Goal: Task Accomplishment & Management: Use online tool/utility

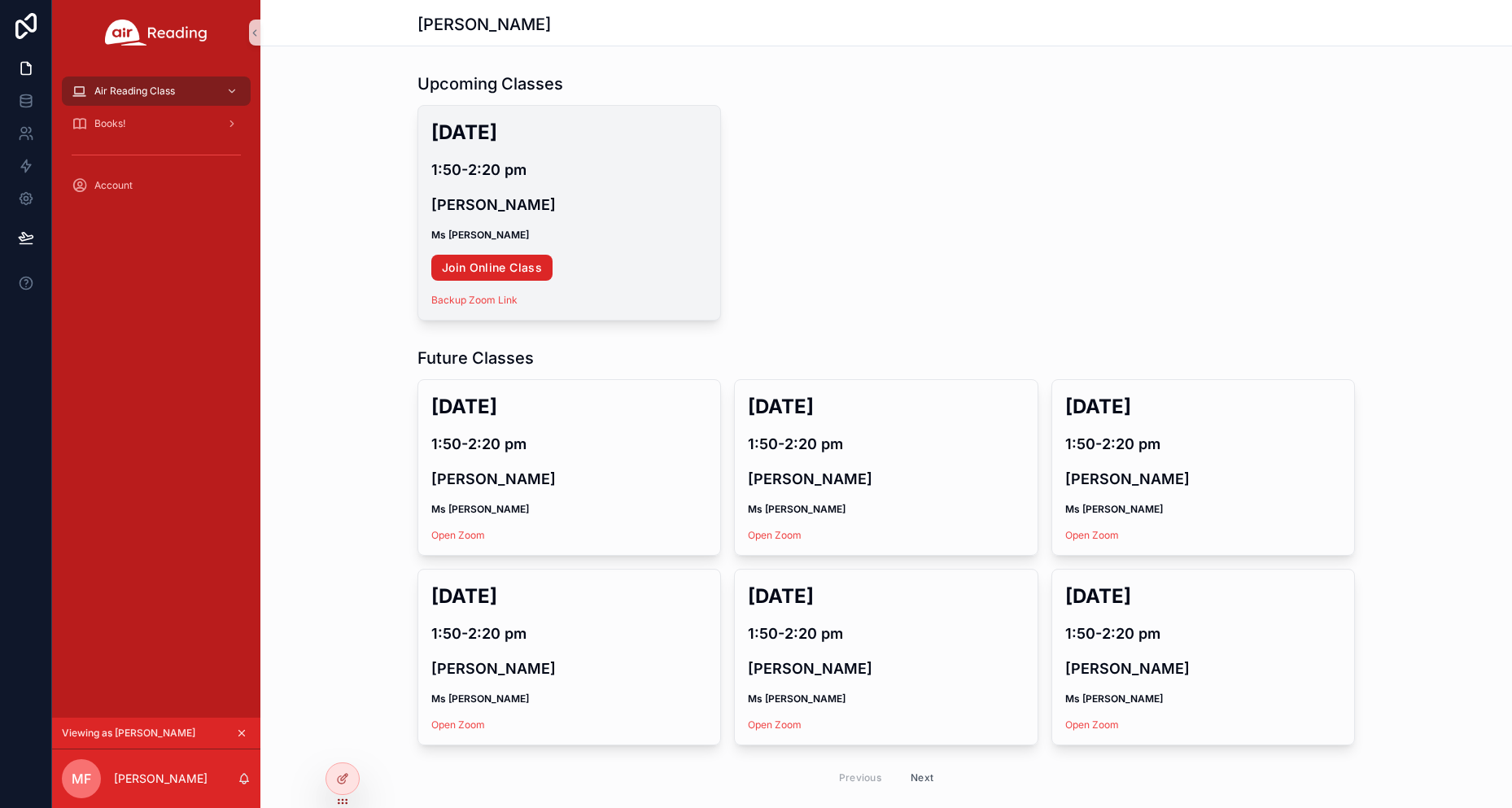
click at [476, 271] on link "Join Online Class" at bounding box center [491, 268] width 121 height 26
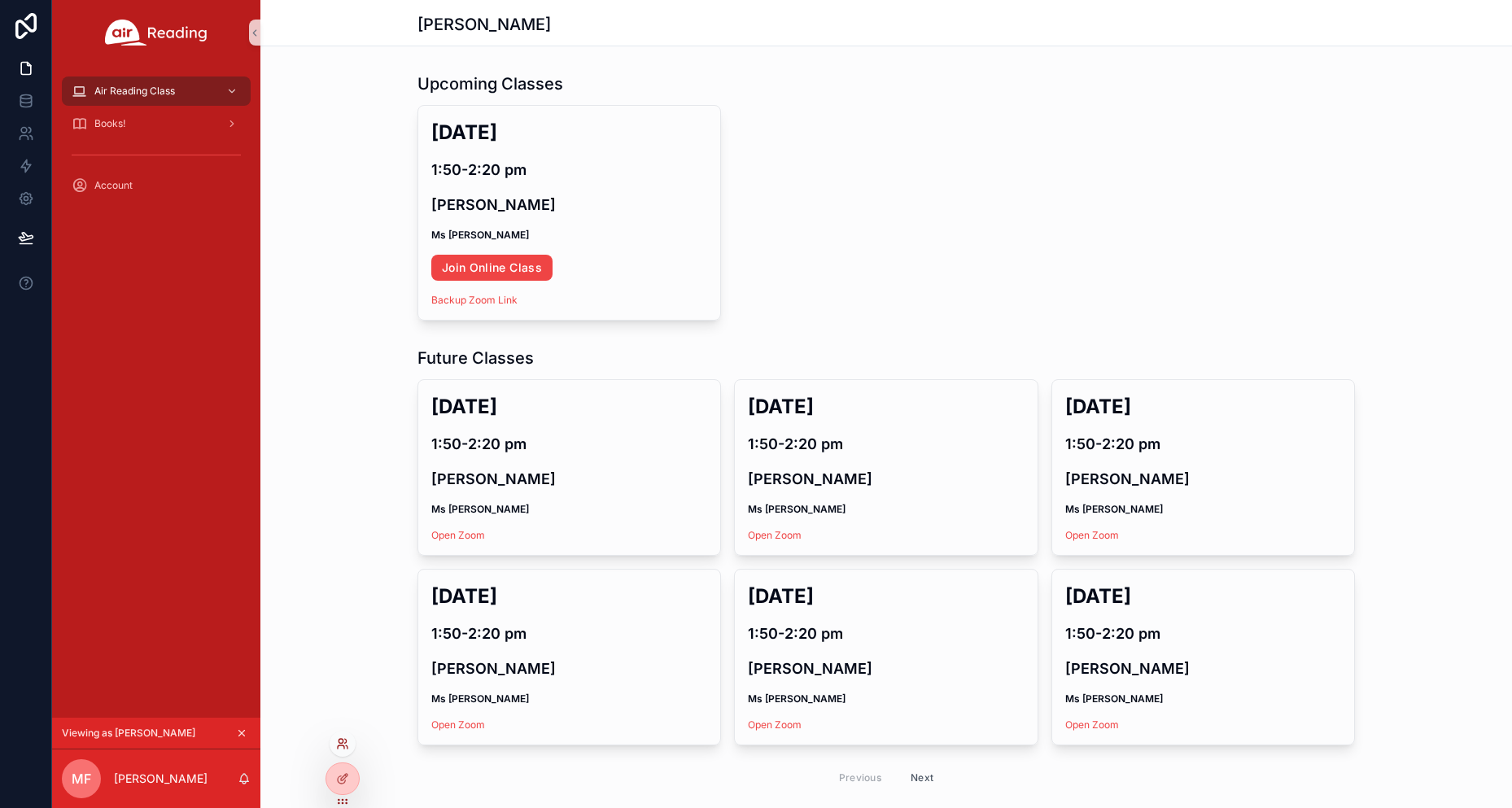
click at [348, 744] on icon at bounding box center [342, 744] width 13 height 13
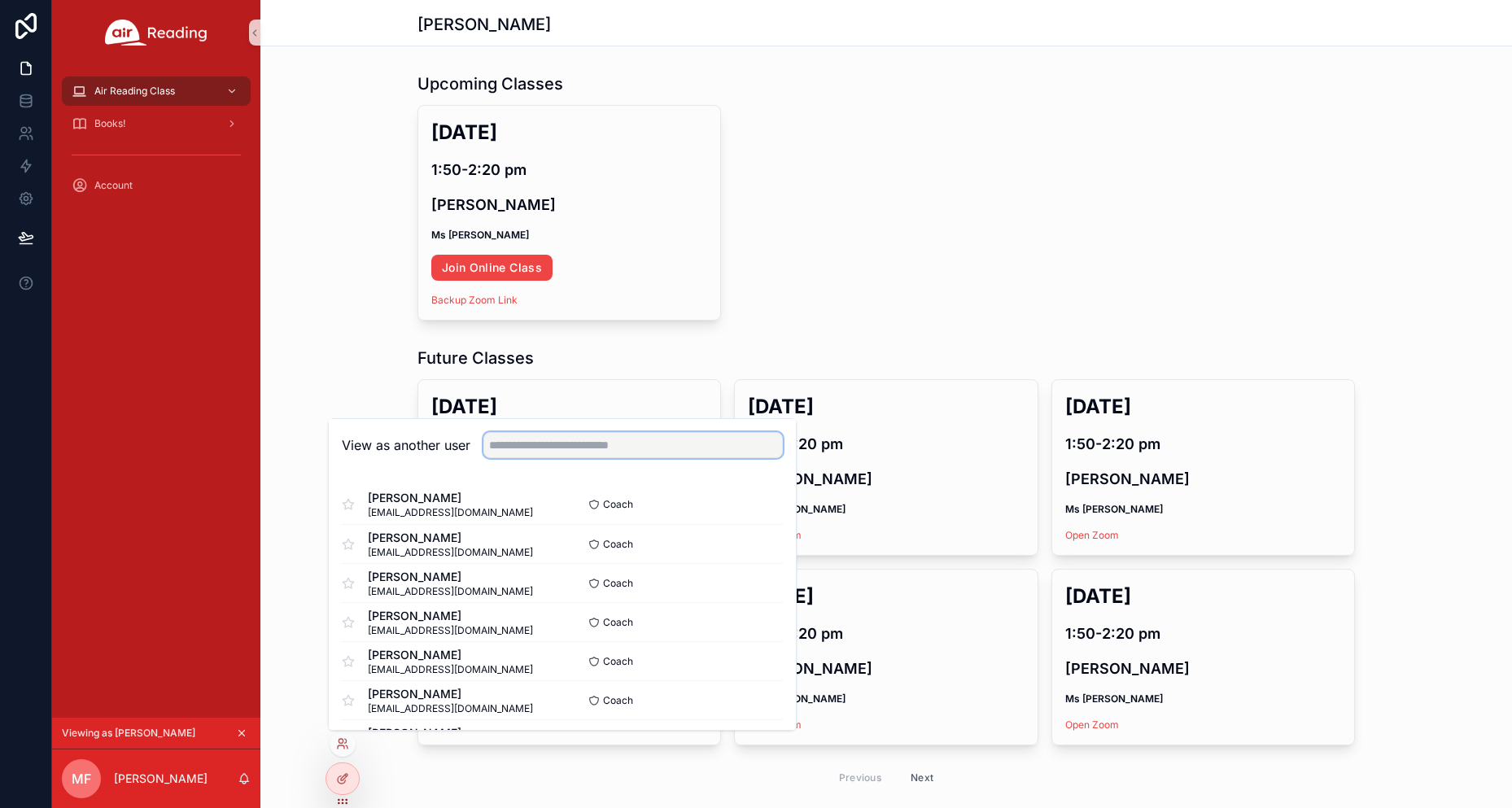
click at [568, 439] on input "text" at bounding box center [633, 445] width 299 height 26
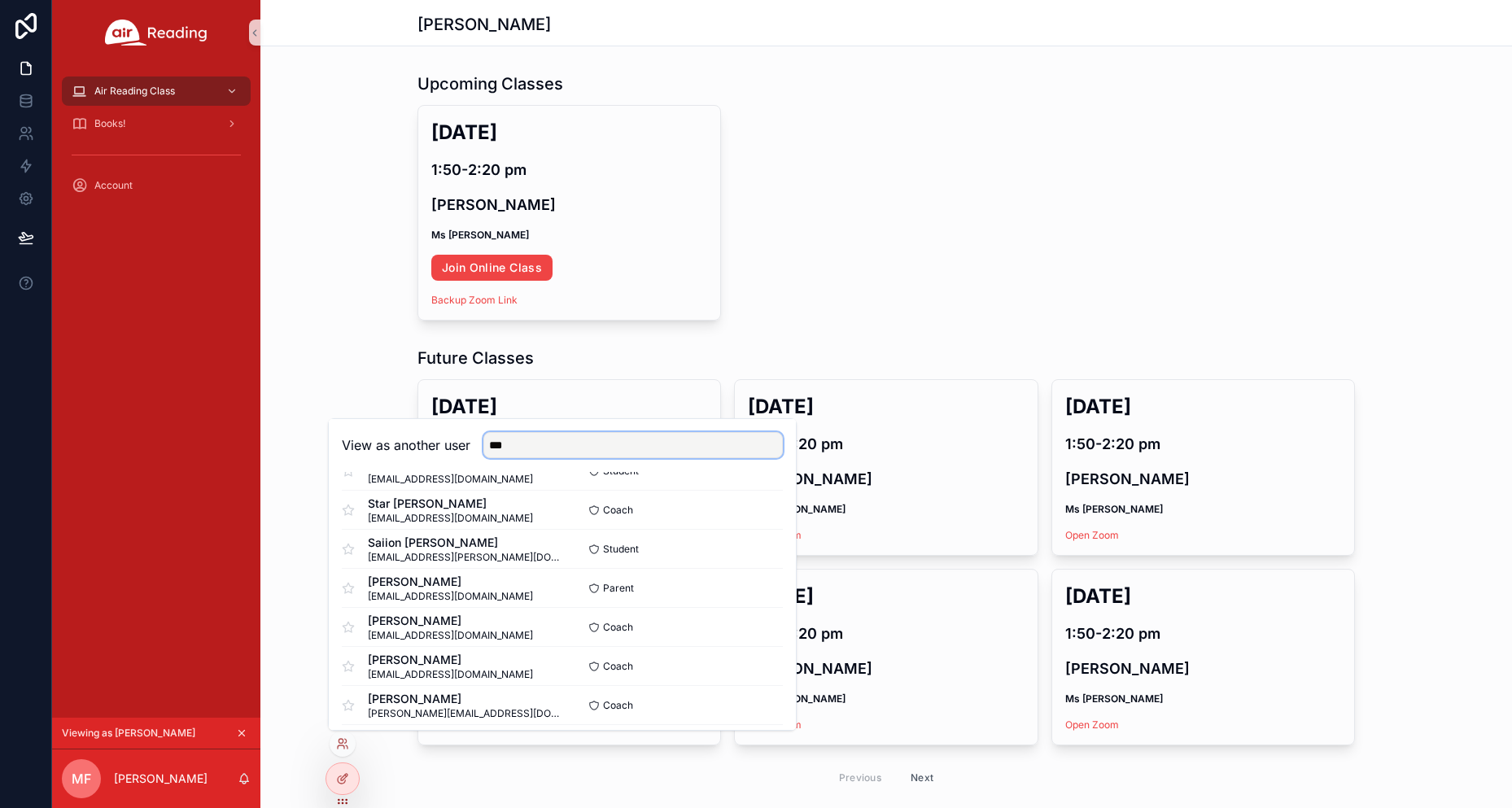
scroll to position [732, 0]
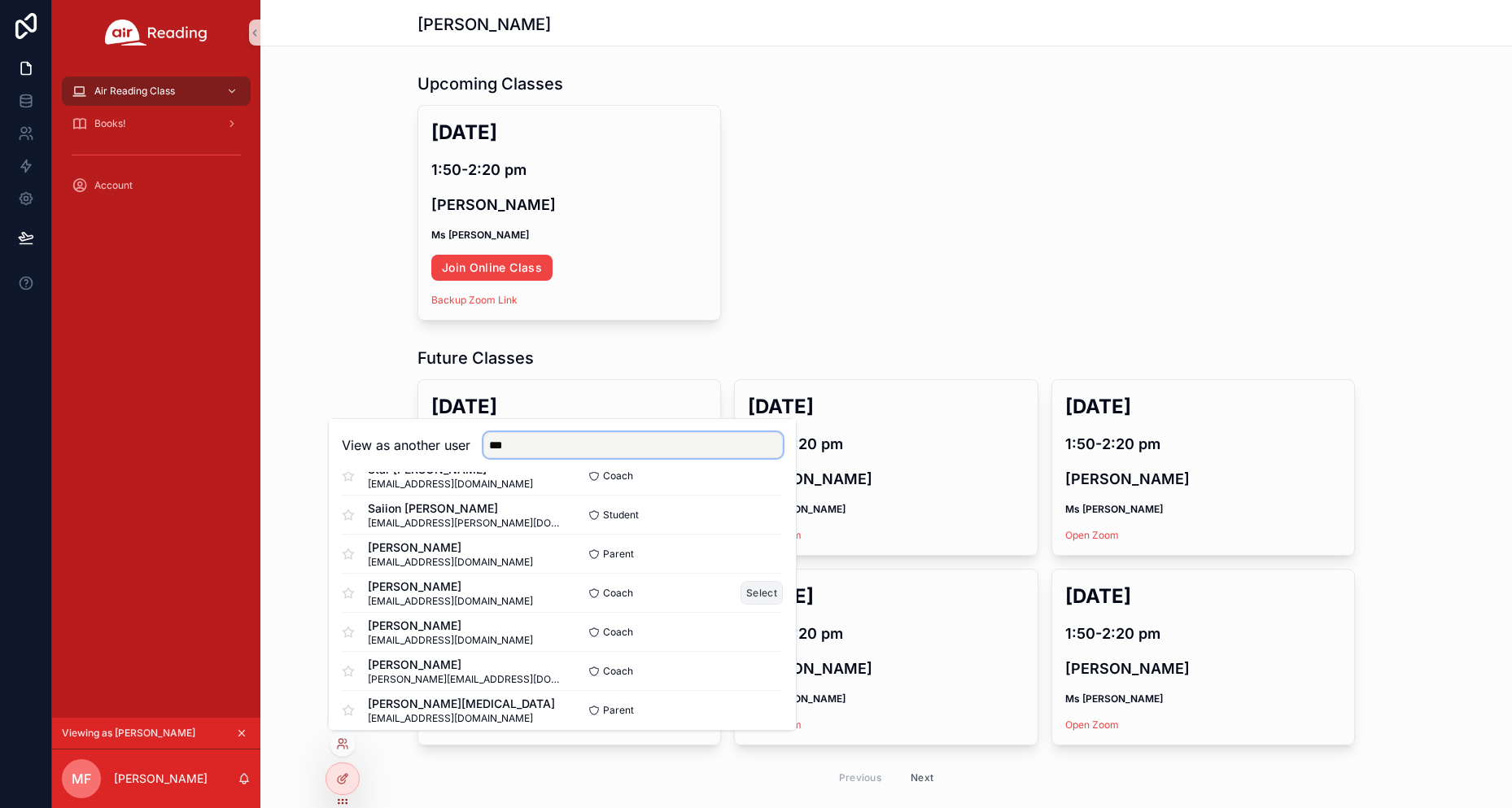
type input "***"
click at [753, 586] on button "Select" at bounding box center [762, 592] width 43 height 24
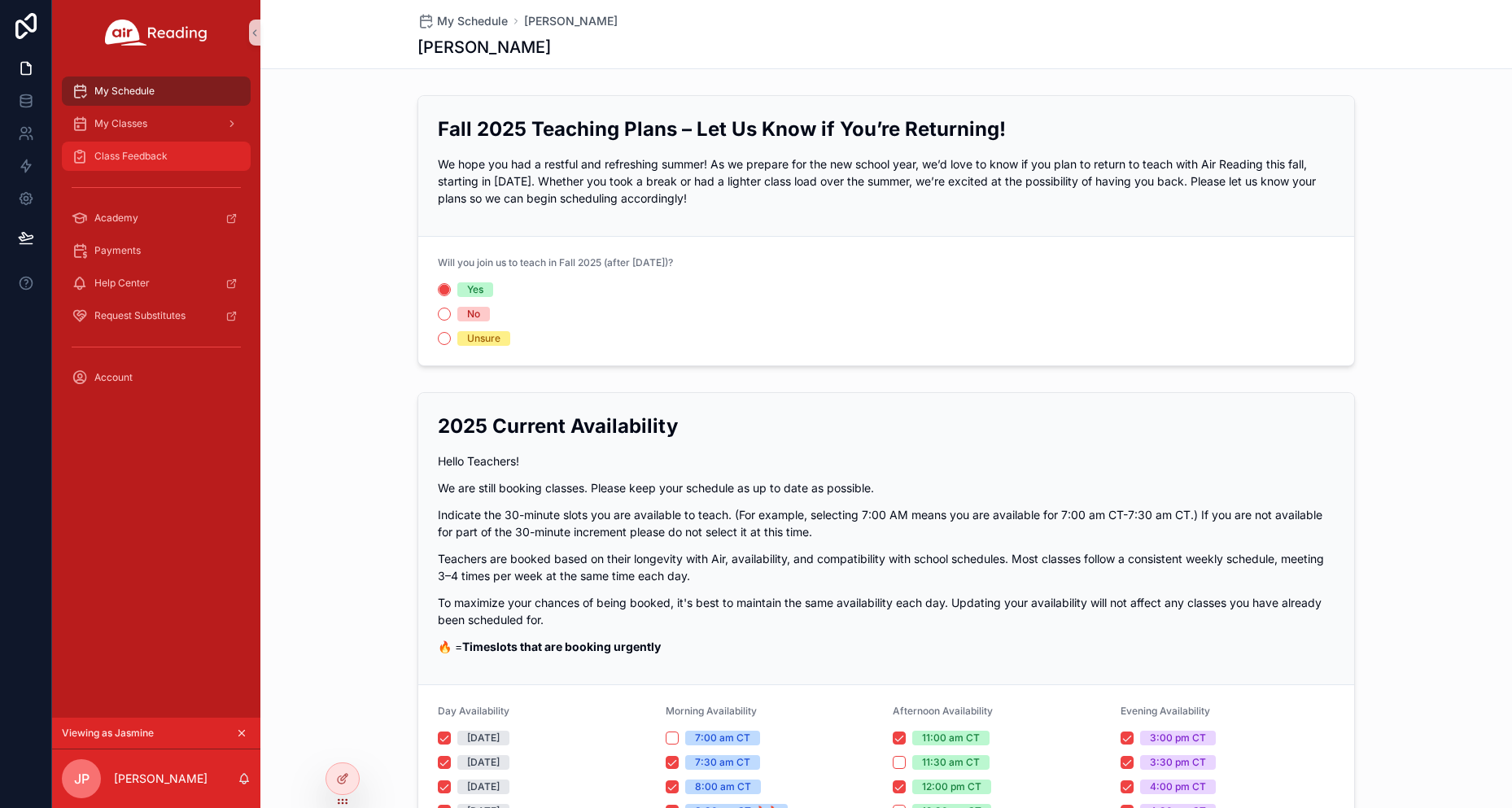
click at [170, 157] on div "Class Feedback" at bounding box center [156, 157] width 169 height 26
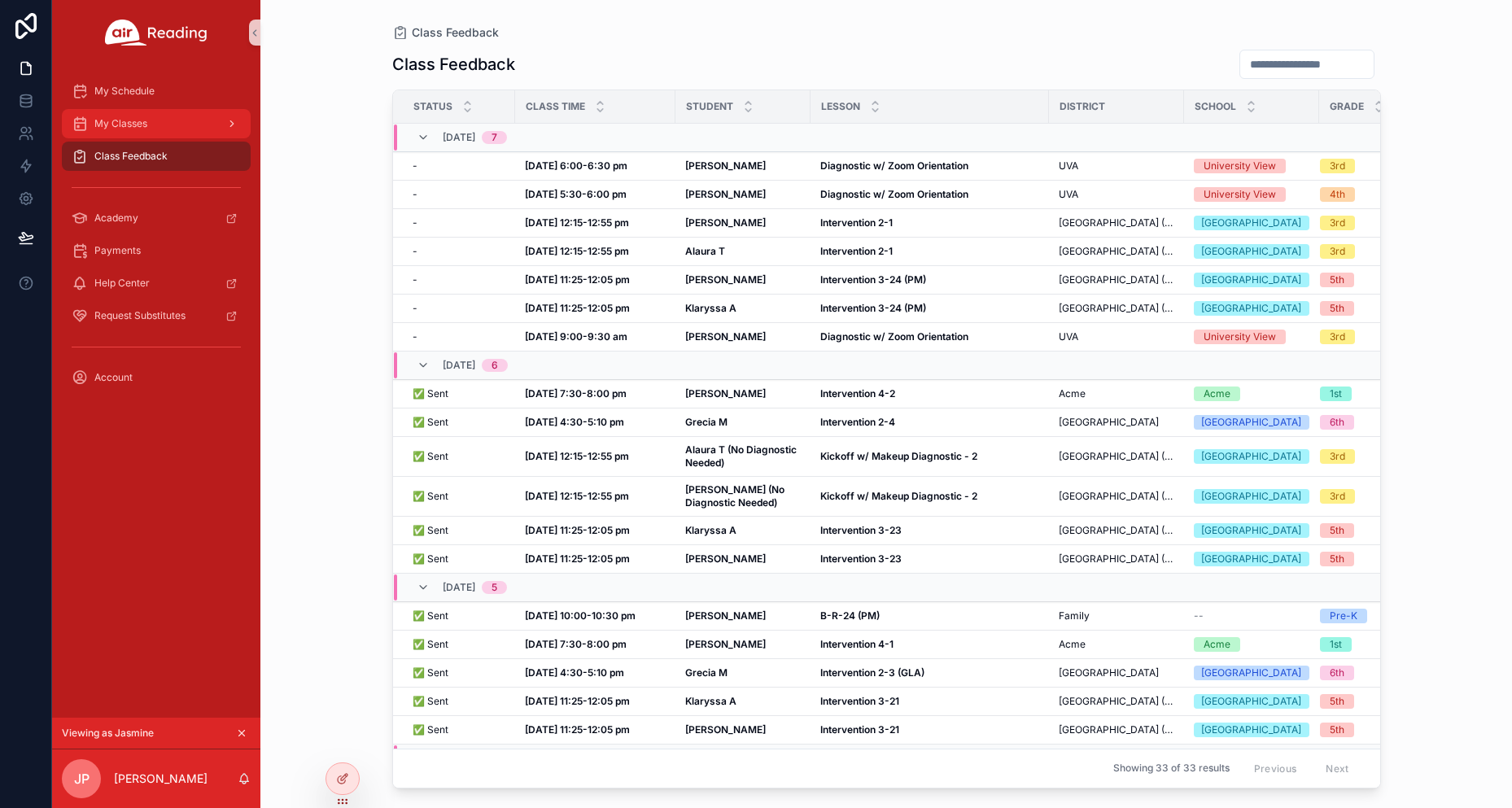
click at [144, 116] on div "My Classes" at bounding box center [156, 124] width 169 height 26
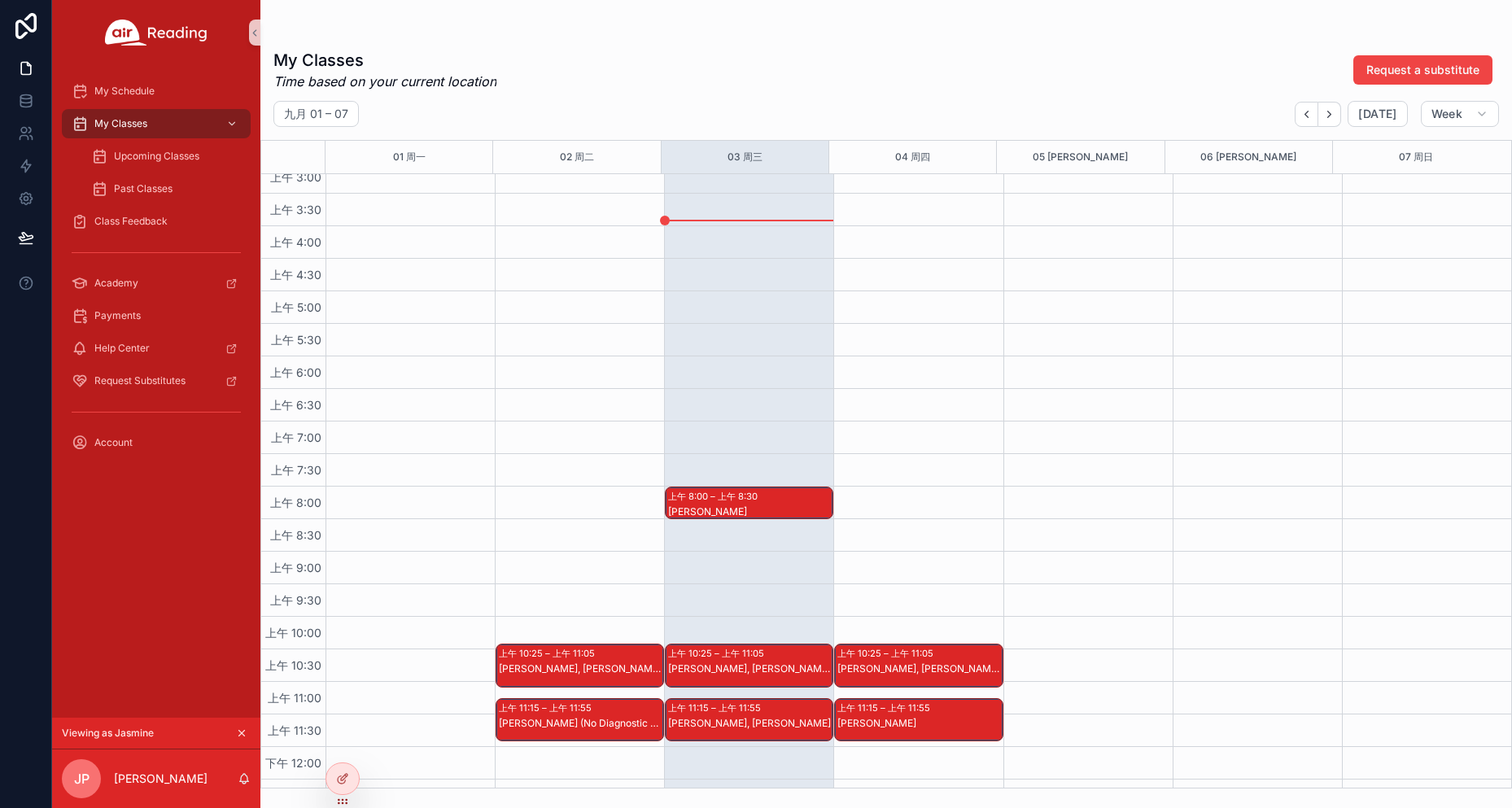
scroll to position [244, 0]
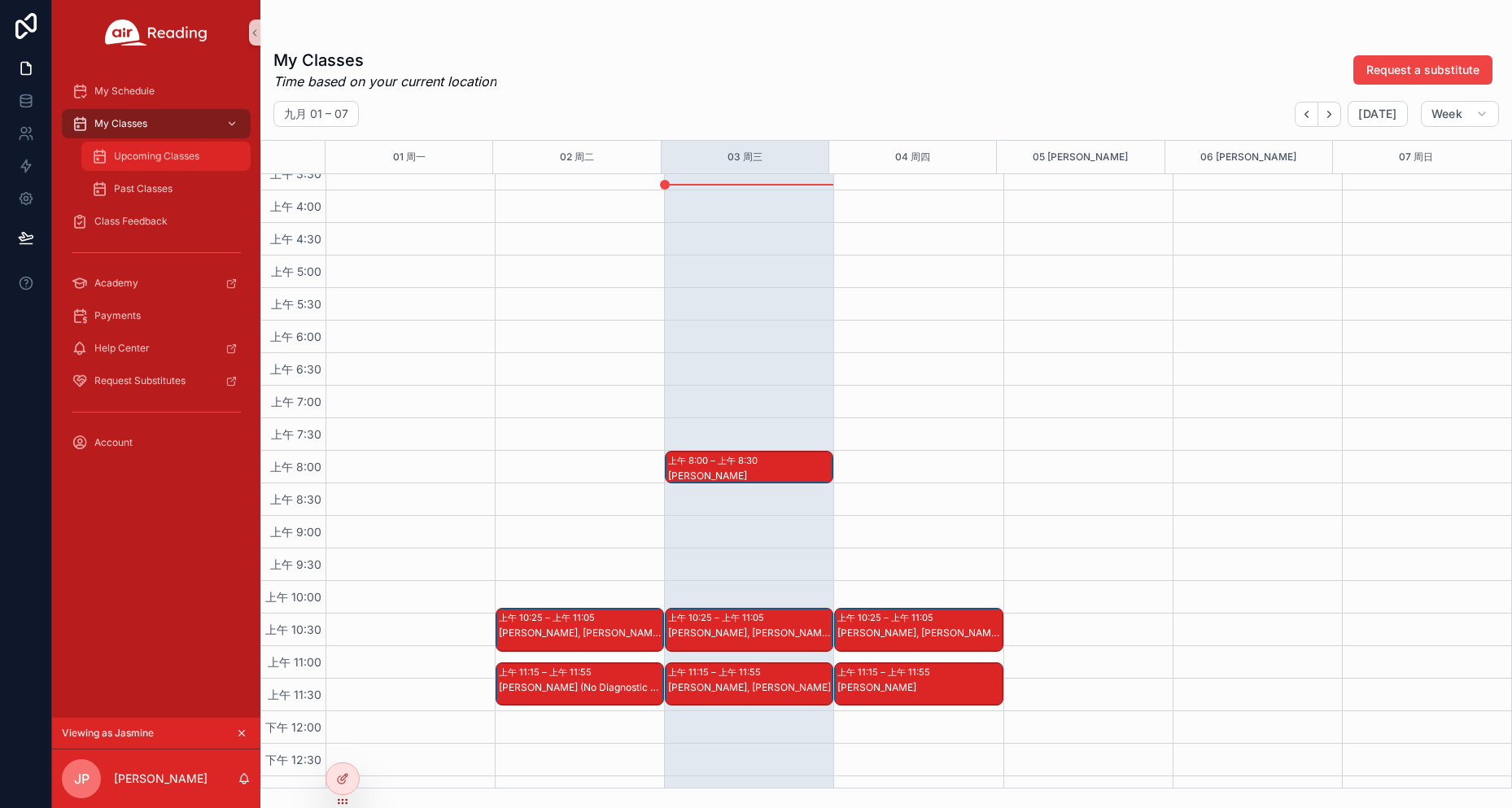
click at [144, 167] on div "Upcoming Classes" at bounding box center [166, 157] width 150 height 26
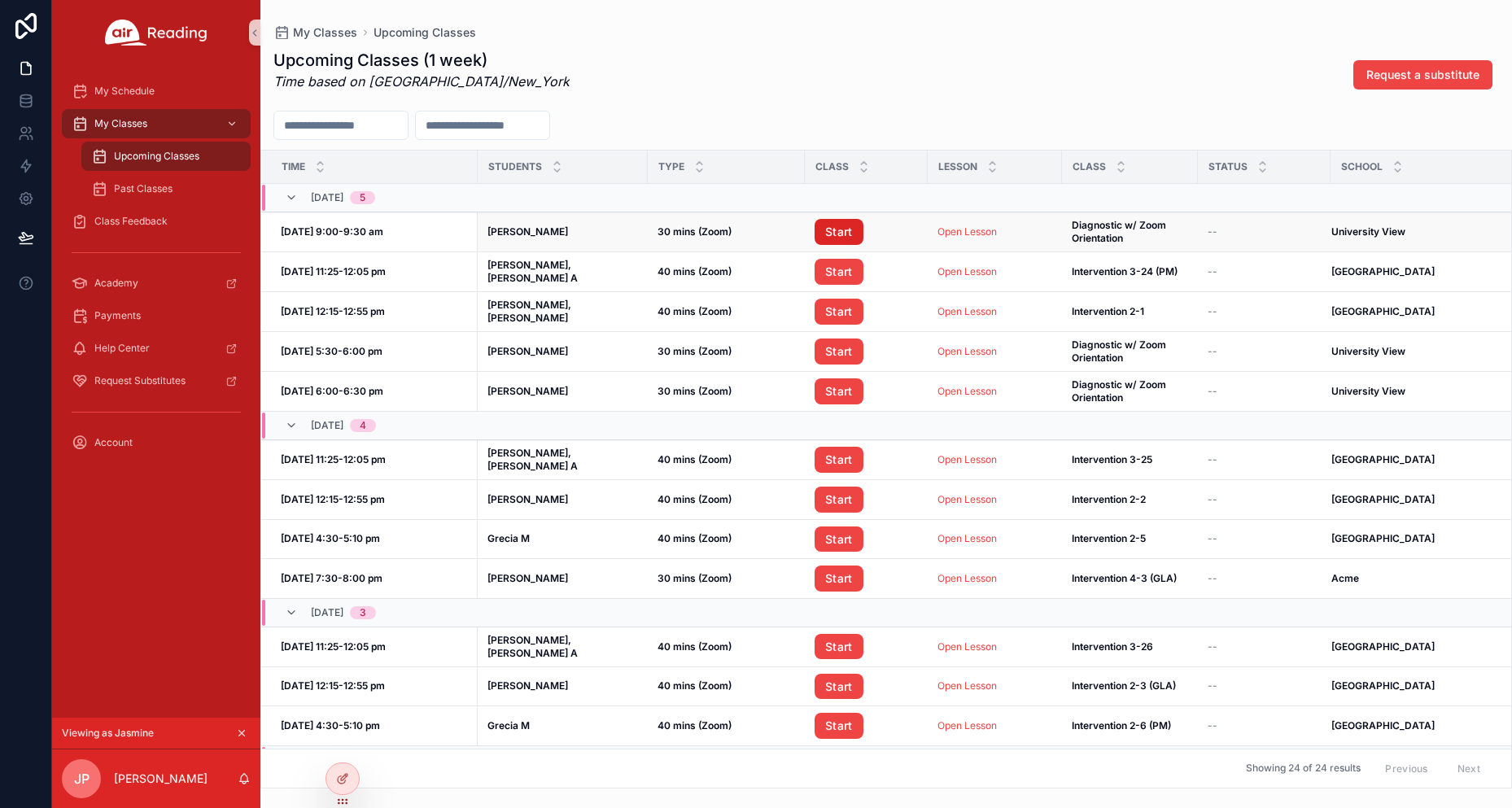
click at [851, 238] on link "Start" at bounding box center [839, 232] width 49 height 26
click at [125, 212] on div "Class Feedback" at bounding box center [156, 221] width 169 height 26
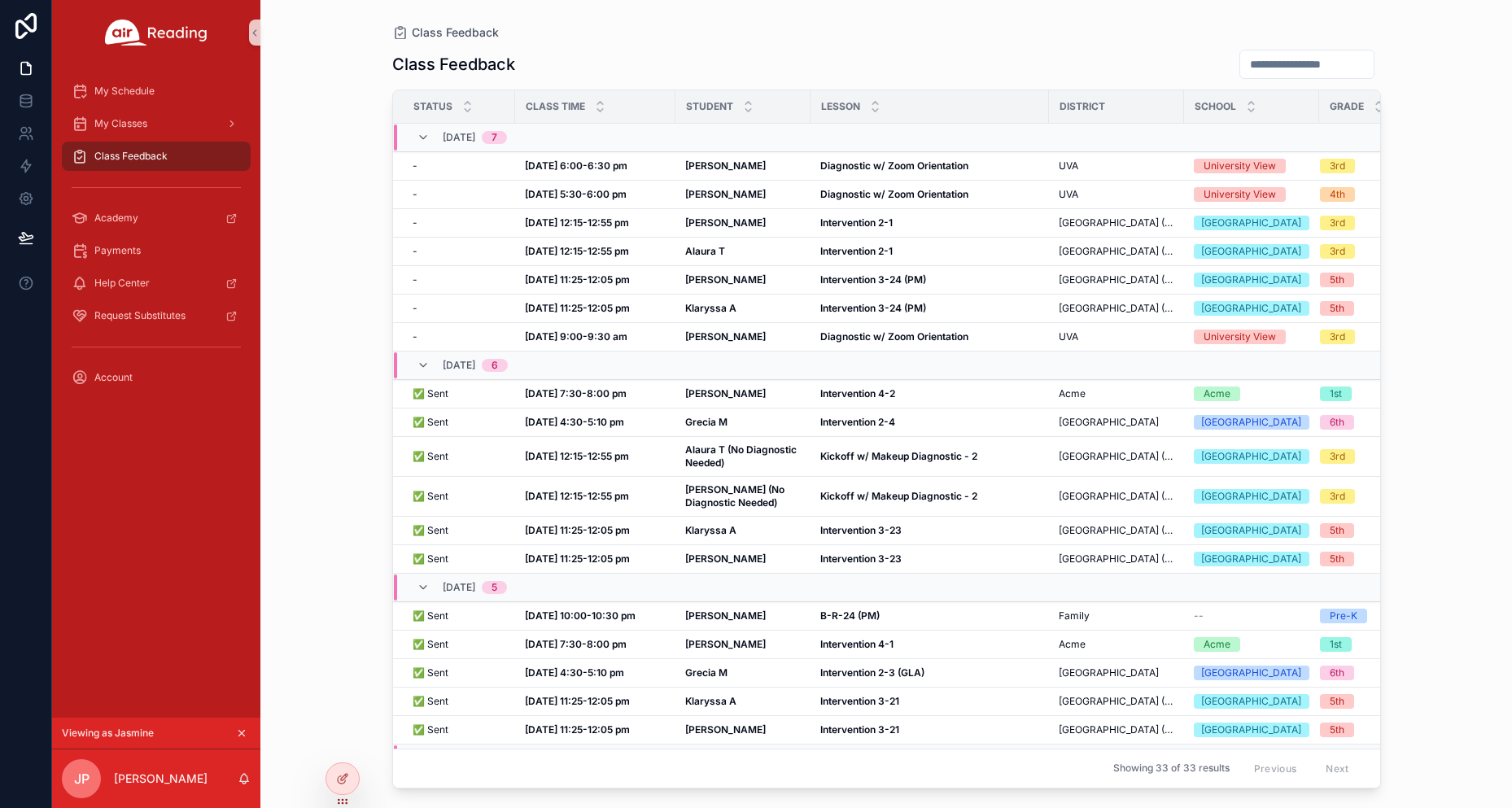
click at [925, 57] on div "Class Feedback" at bounding box center [887, 64] width 989 height 31
click at [481, 176] on td "- -" at bounding box center [454, 166] width 122 height 29
click at [496, 163] on div "- -" at bounding box center [459, 165] width 93 height 13
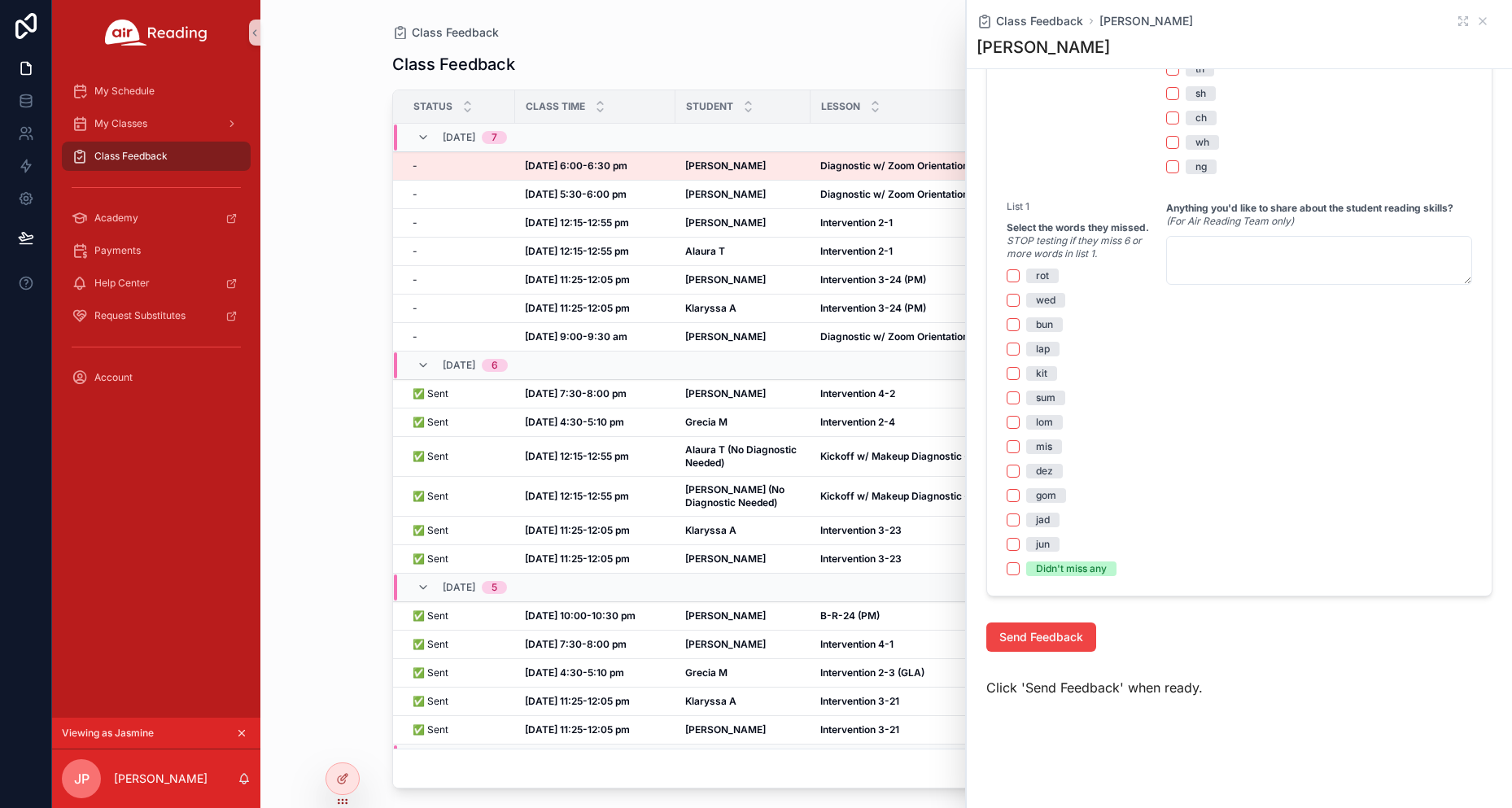
scroll to position [970, 0]
click at [737, 42] on div "Class Feedback Status Class Time Student [GEOGRAPHIC_DATA] Grade [DATE] 7 - - […" at bounding box center [887, 414] width 989 height 750
